Goal: Task Accomplishment & Management: Manage account settings

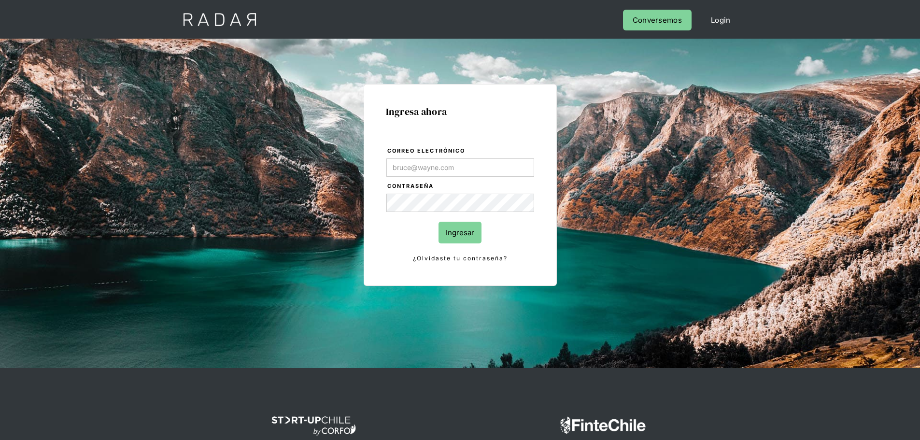
click at [413, 169] on input "Correo electrónico" at bounding box center [460, 167] width 148 height 18
click at [432, 164] on input "Correo electrónico" at bounding box center [460, 167] width 148 height 18
type input "[PERSON_NAME][EMAIL_ADDRESS][PERSON_NAME][DOMAIN_NAME]"
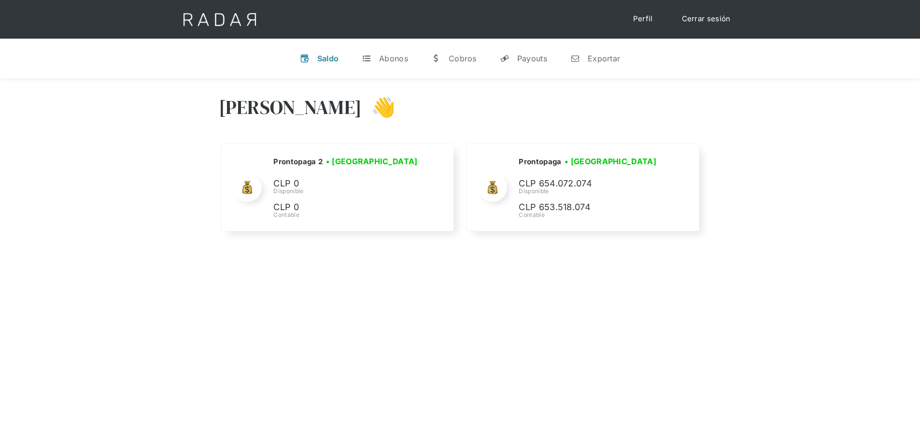
drag, startPoint x: 709, startPoint y: 215, endPoint x: 705, endPoint y: 222, distance: 8.0
click at [709, 215] on div "[PERSON_NAME] 👋 Cargando tus cuentas... Nombre de la empresa • [GEOGRAPHIC_DATA…" at bounding box center [460, 164] width 920 height 173
